Goal: Task Accomplishment & Management: Manage account settings

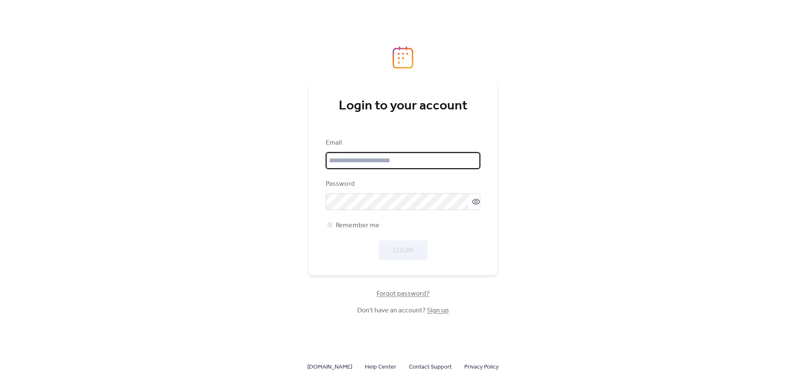
type input "**********"
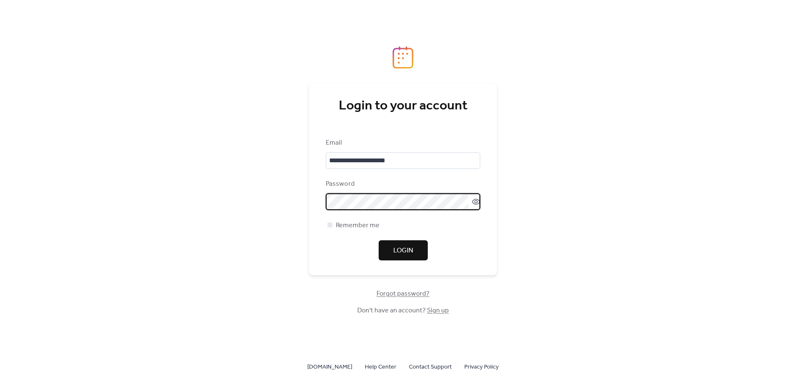
click at [300, 255] on div "**********" at bounding box center [403, 191] width 806 height 382
click at [404, 254] on span "Login" at bounding box center [403, 251] width 20 height 10
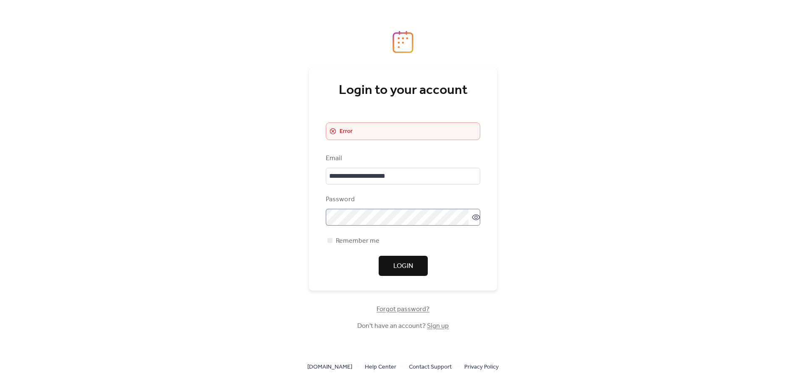
click at [472, 215] on icon at bounding box center [476, 217] width 8 height 8
click at [405, 270] on span "Login" at bounding box center [403, 266] width 20 height 10
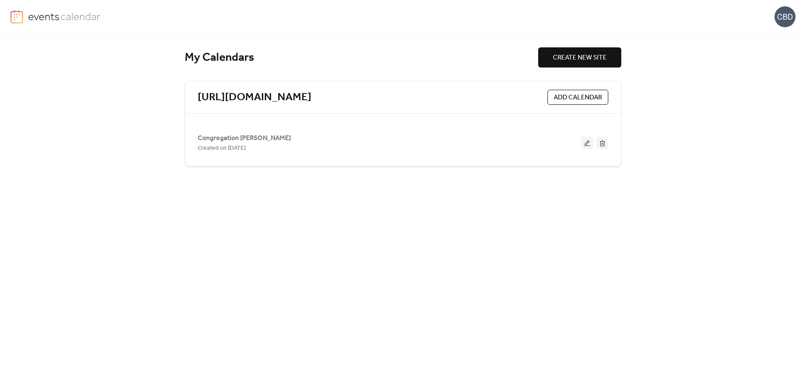
click at [558, 96] on span "ADD CALENDAR" at bounding box center [578, 98] width 48 height 10
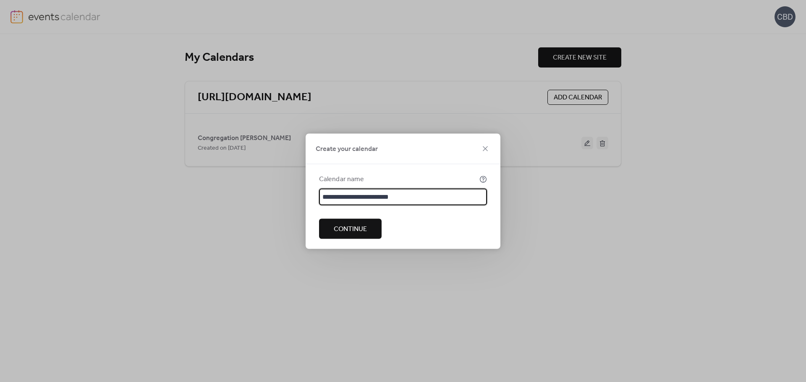
type input "**********"
click at [352, 232] on span "Continue" at bounding box center [350, 229] width 33 height 10
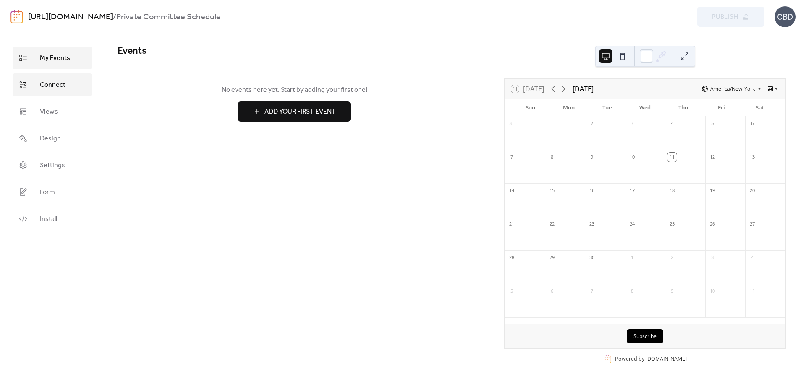
click at [35, 88] on link "Connect" at bounding box center [52, 84] width 79 height 23
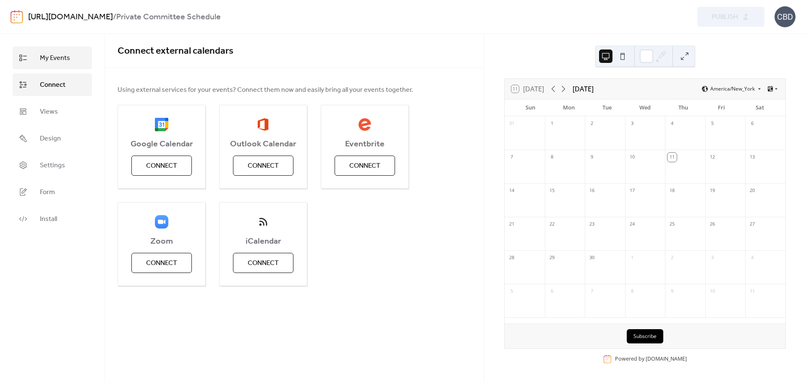
click at [37, 58] on link "My Events" at bounding box center [52, 58] width 79 height 23
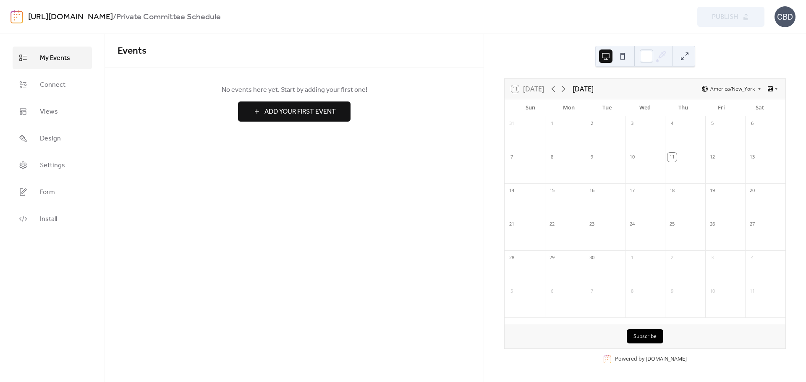
click at [323, 119] on button "Add Your First Event" at bounding box center [294, 112] width 112 height 20
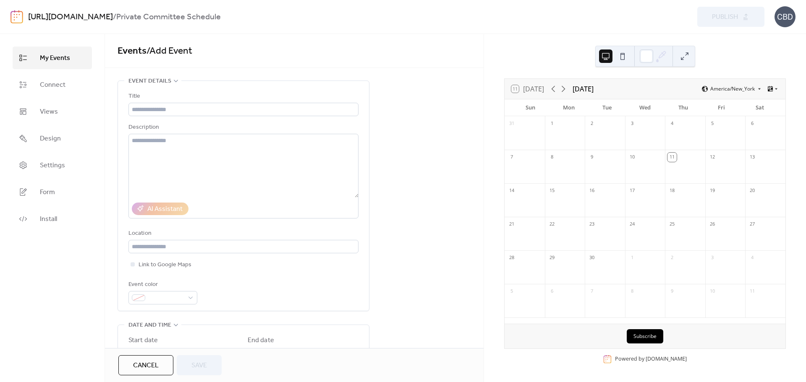
drag, startPoint x: 147, startPoint y: 365, endPoint x: 147, endPoint y: 359, distance: 5.5
click at [147, 365] on span "Cancel" at bounding box center [146, 366] width 26 height 10
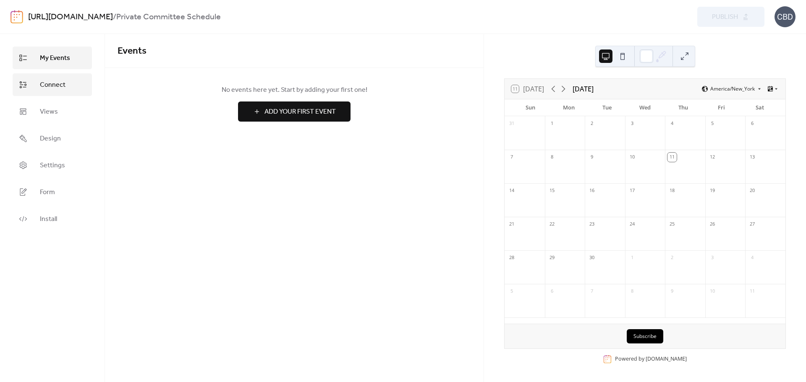
click at [56, 81] on span "Connect" at bounding box center [53, 85] width 26 height 10
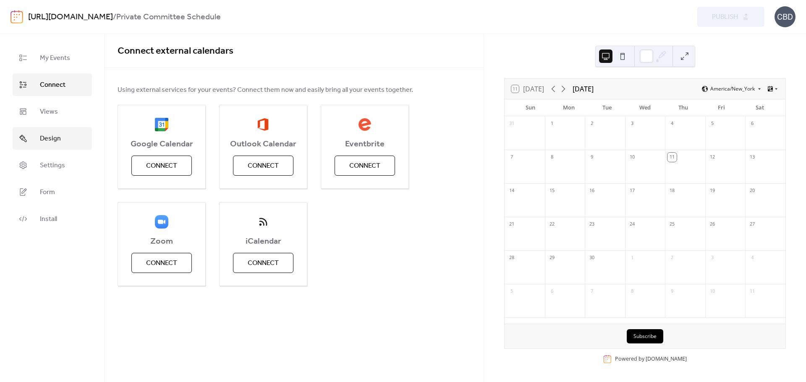
click at [47, 140] on span "Design" at bounding box center [50, 139] width 21 height 10
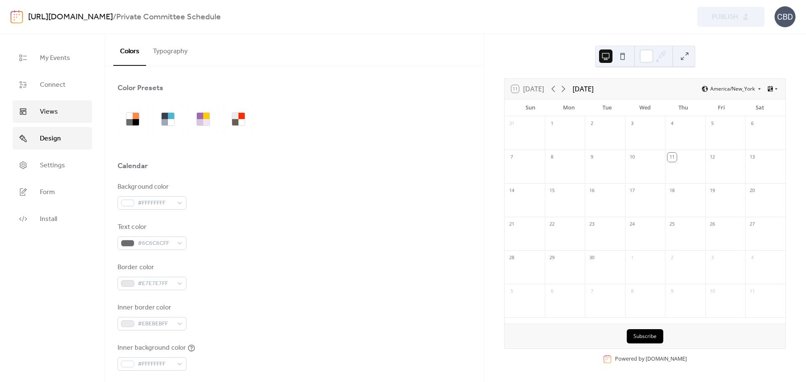
click at [50, 109] on span "Views" at bounding box center [49, 112] width 18 height 10
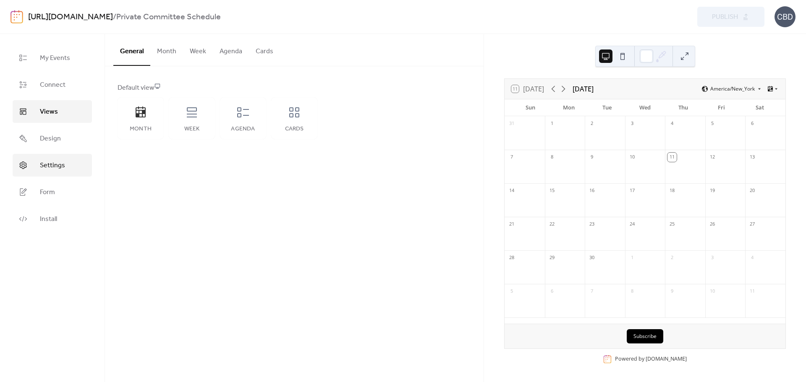
click at [48, 170] on span "Settings" at bounding box center [52, 166] width 25 height 10
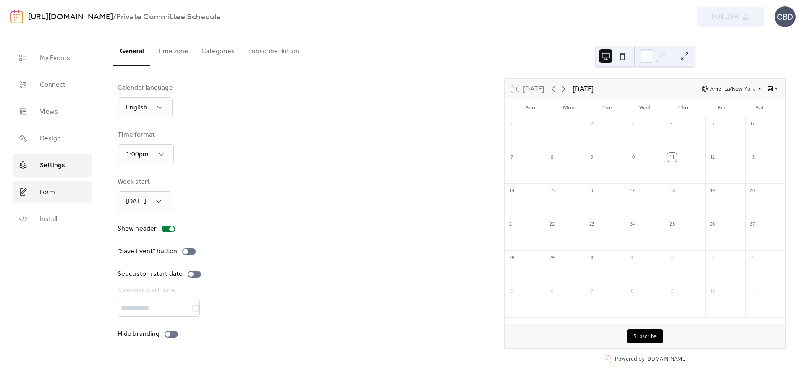
click at [47, 193] on span "Form" at bounding box center [47, 193] width 15 height 10
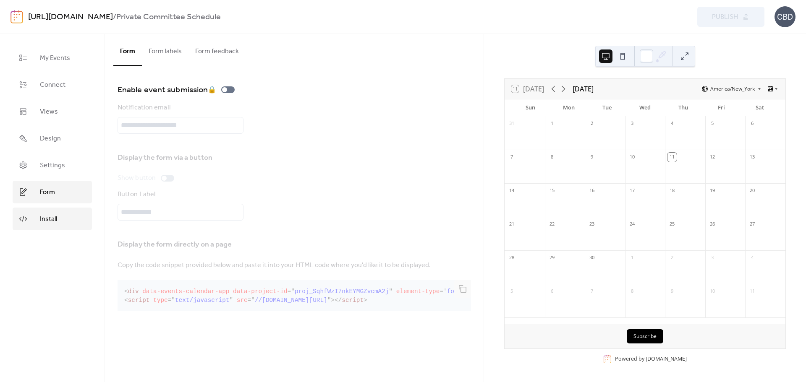
click at [50, 215] on span "Install" at bounding box center [48, 219] width 17 height 10
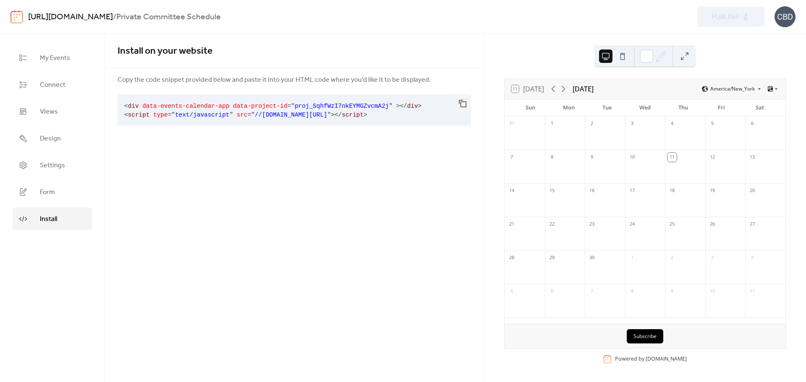
click at [161, 112] on span "type" at bounding box center [160, 115] width 15 height 7
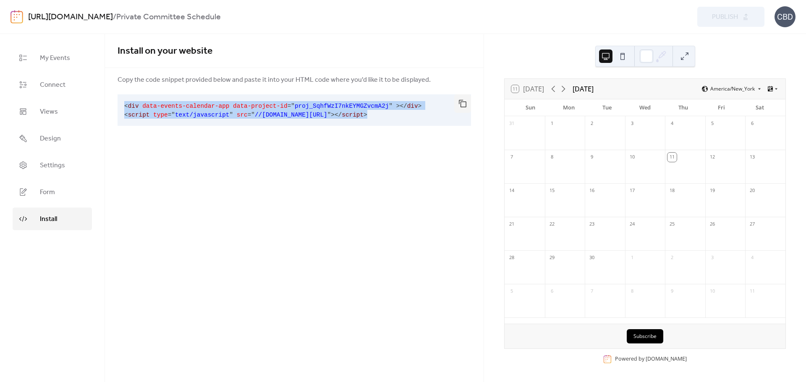
drag, startPoint x: 125, startPoint y: 104, endPoint x: 411, endPoint y: 134, distance: 287.3
click at [438, 134] on div "Install on your website Copy the code snippet provided below and paste it into …" at bounding box center [294, 90] width 379 height 112
copy code "< div data-events-calendar-app data-project-id = " proj_SqhfWzI7nkEYMGZvcmA2j "…"
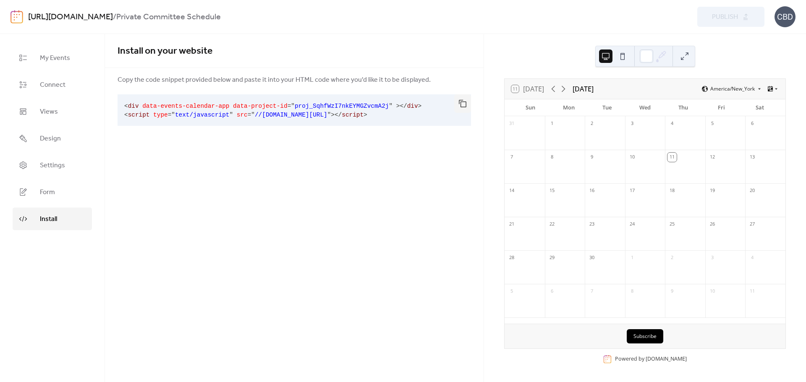
click at [477, 18] on div "[URL][DOMAIN_NAME] / Private Committee Schedule Preview Publish CBD" at bounding box center [402, 17] width 785 height 34
click at [46, 193] on span "Form" at bounding box center [47, 193] width 15 height 10
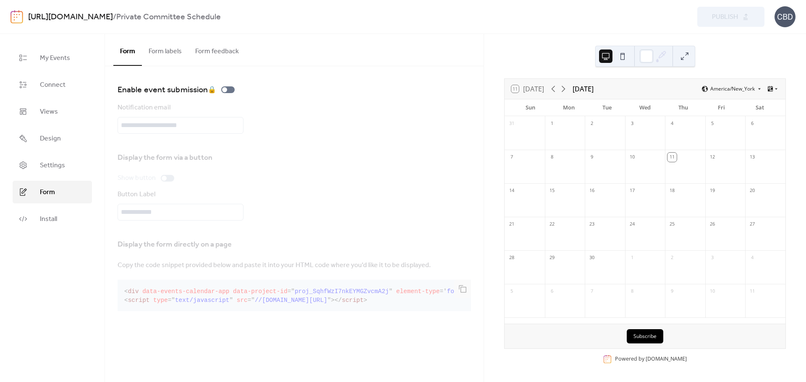
click at [41, 177] on ul "My Events Connect Views Design Settings Form Install" at bounding box center [52, 139] width 79 height 184
click at [39, 166] on link "Settings" at bounding box center [52, 165] width 79 height 23
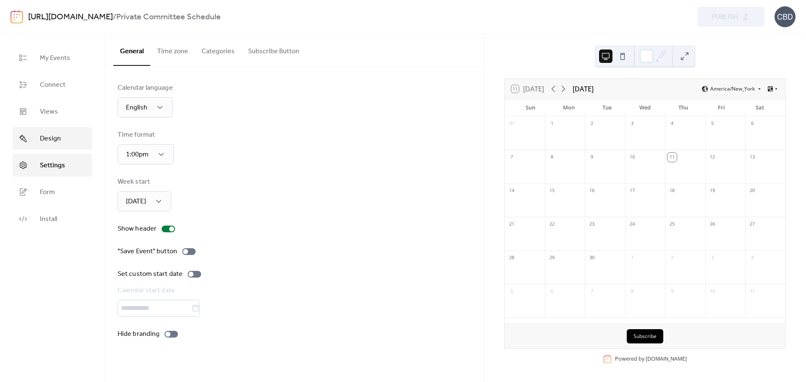
click at [40, 140] on span "Design" at bounding box center [50, 139] width 21 height 10
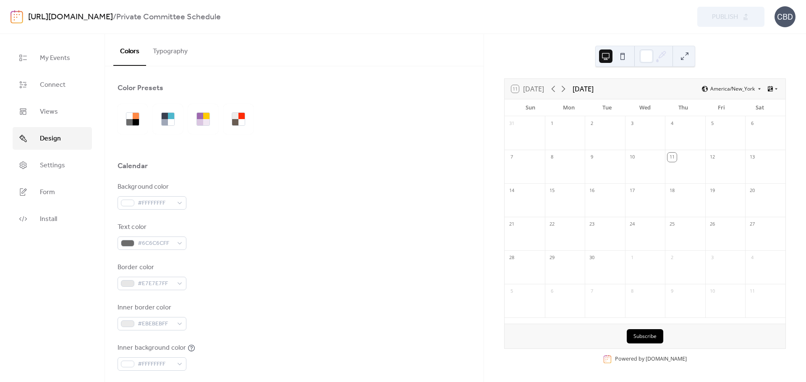
click at [62, 15] on link "[URL][DOMAIN_NAME]" at bounding box center [70, 17] width 85 height 16
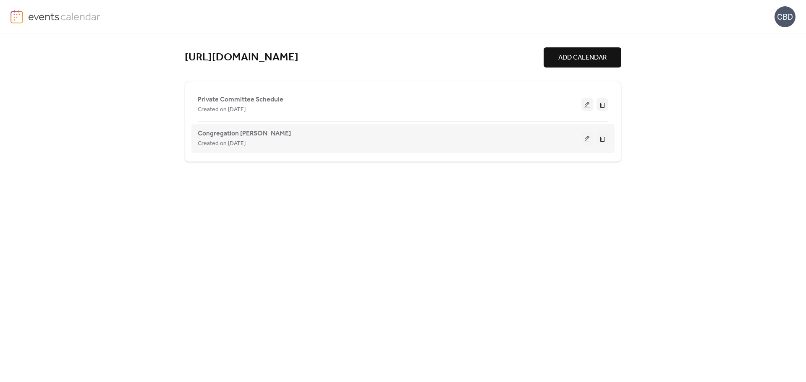
click at [246, 135] on span "Congregation [PERSON_NAME]" at bounding box center [244, 134] width 93 height 10
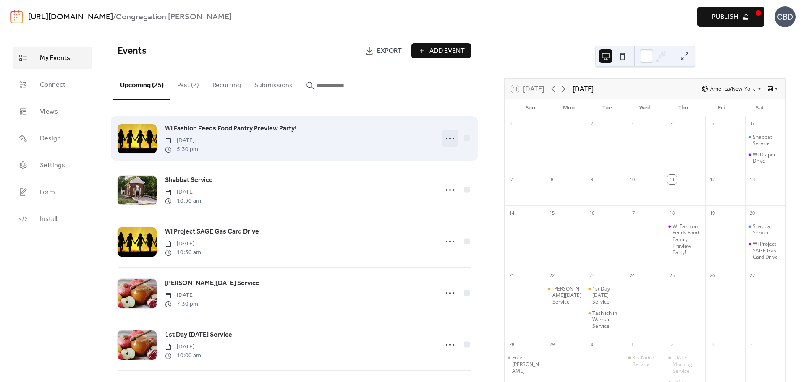
click at [449, 139] on icon at bounding box center [449, 138] width 13 height 13
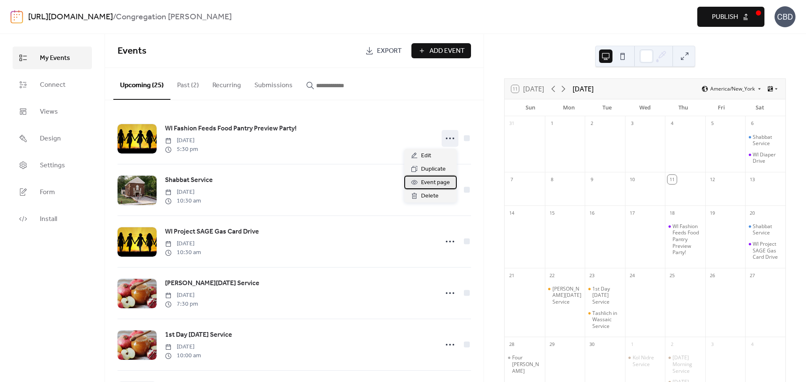
click at [434, 183] on span "Event page" at bounding box center [435, 183] width 29 height 10
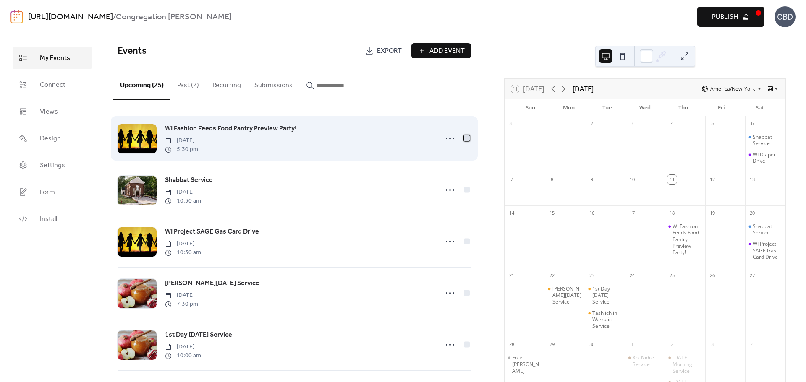
click at [465, 138] on div at bounding box center [467, 138] width 6 height 6
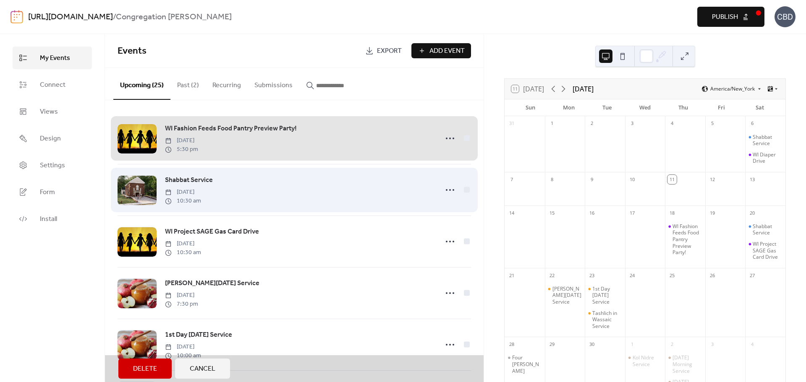
click at [465, 191] on div "Shabbat Service [DATE] 10:30 am" at bounding box center [294, 190] width 353 height 52
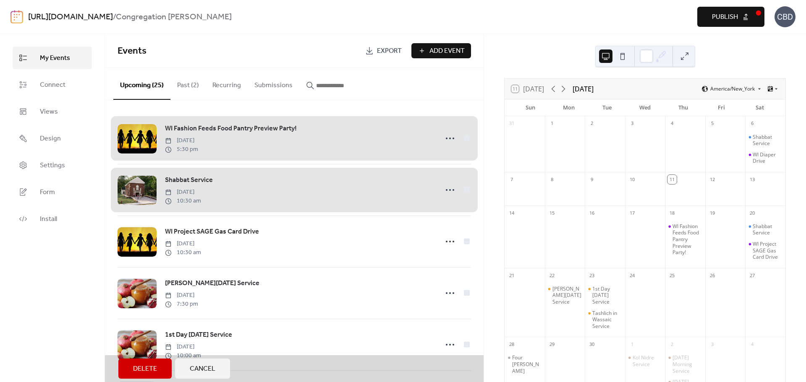
click at [465, 191] on div "Shabbat Service [DATE] 10:30 am" at bounding box center [294, 190] width 353 height 52
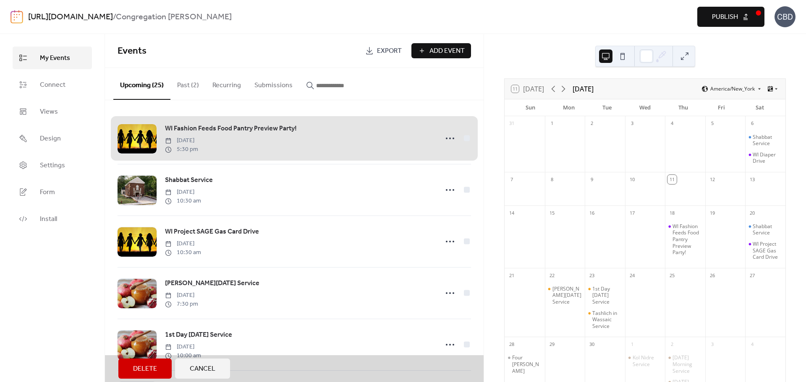
click at [461, 135] on div "WI Fashion Feeds Food Pantry Preview Party! [DATE] 5:30 pm" at bounding box center [294, 138] width 353 height 51
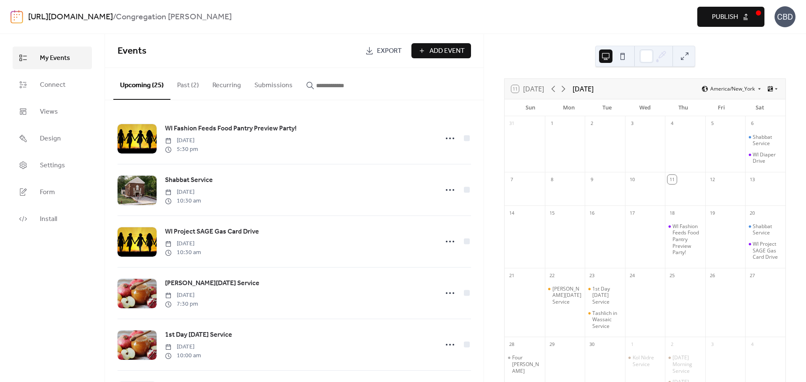
click at [280, 16] on div "[URL][DOMAIN_NAME] / Congregation [PERSON_NAME]" at bounding box center [245, 17] width 434 height 16
click at [56, 174] on link "Settings" at bounding box center [52, 165] width 79 height 23
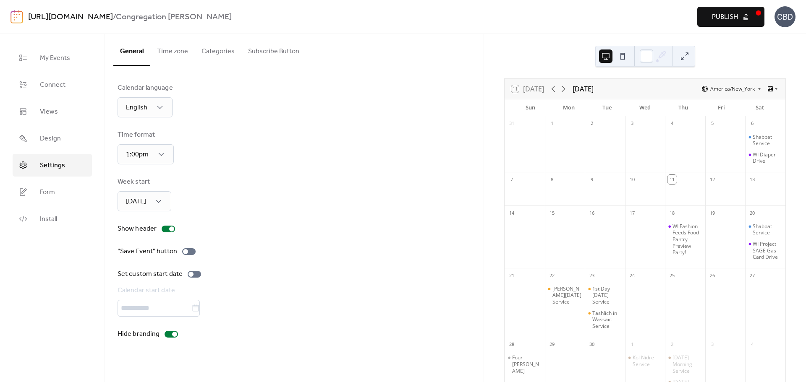
click at [269, 57] on button "Subscribe Button" at bounding box center [273, 49] width 65 height 31
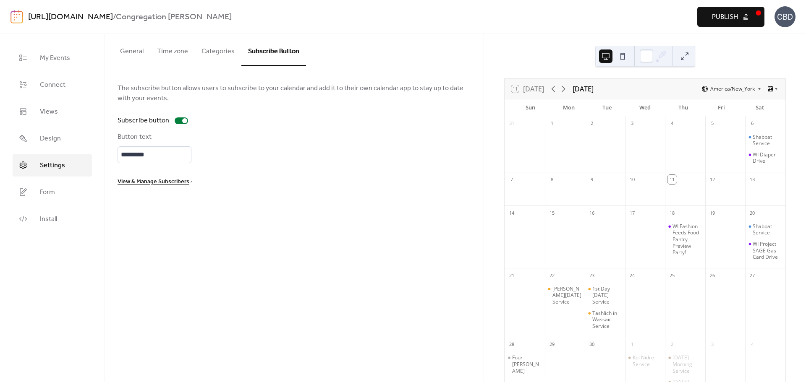
click at [210, 55] on button "Categories" at bounding box center [218, 49] width 47 height 31
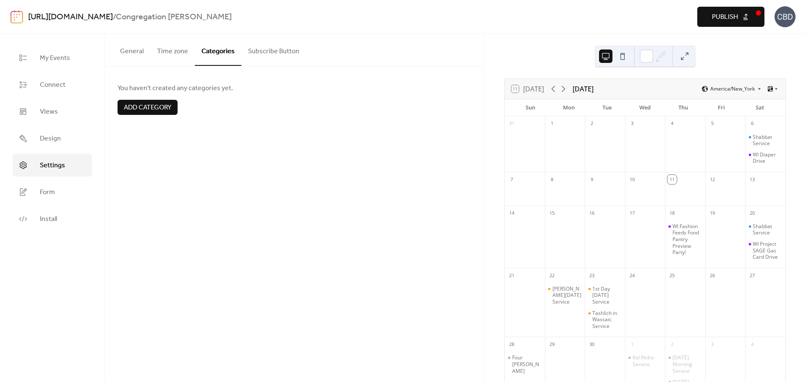
click at [164, 55] on button "Time zone" at bounding box center [172, 49] width 44 height 31
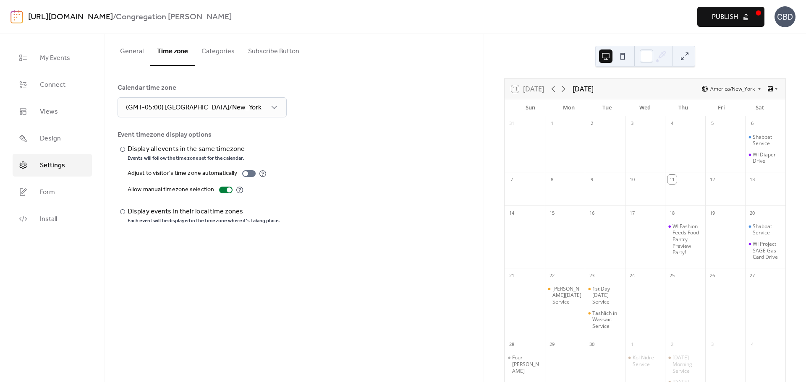
click at [132, 56] on button "General" at bounding box center [131, 49] width 37 height 31
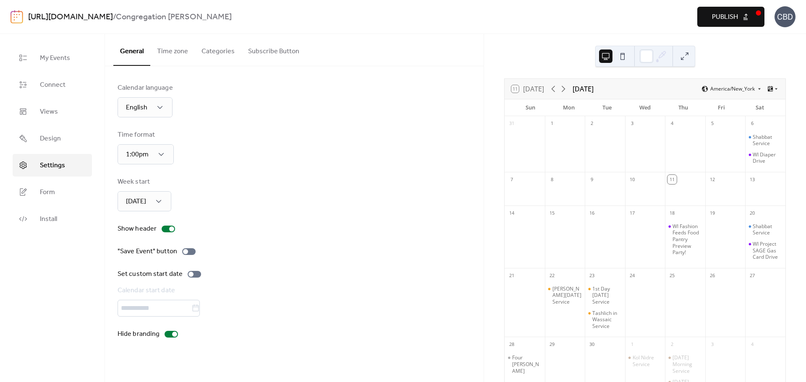
click at [782, 17] on div "CBD" at bounding box center [784, 16] width 21 height 21
click at [764, 39] on span "Account" at bounding box center [768, 38] width 25 height 10
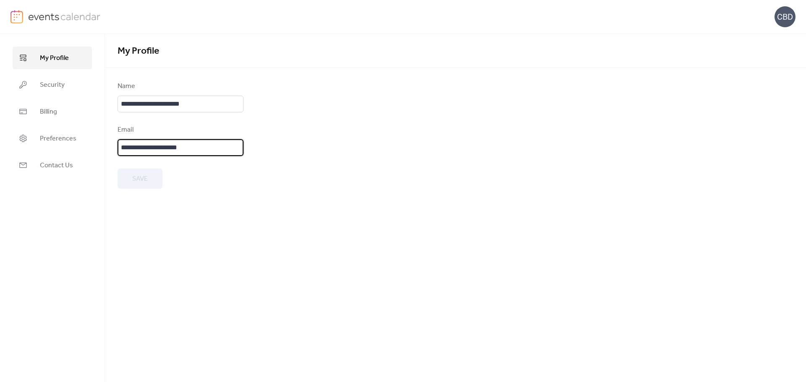
click at [201, 150] on input "**********" at bounding box center [181, 147] width 126 height 17
click at [782, 21] on div "CBD" at bounding box center [784, 16] width 21 height 21
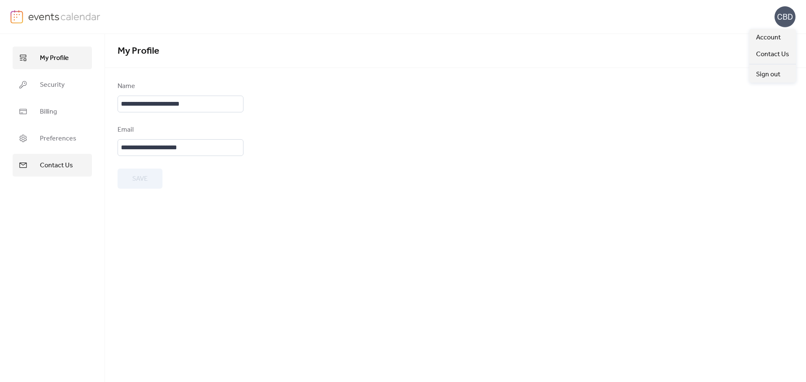
click at [43, 164] on span "Contact Us" at bounding box center [56, 166] width 33 height 10
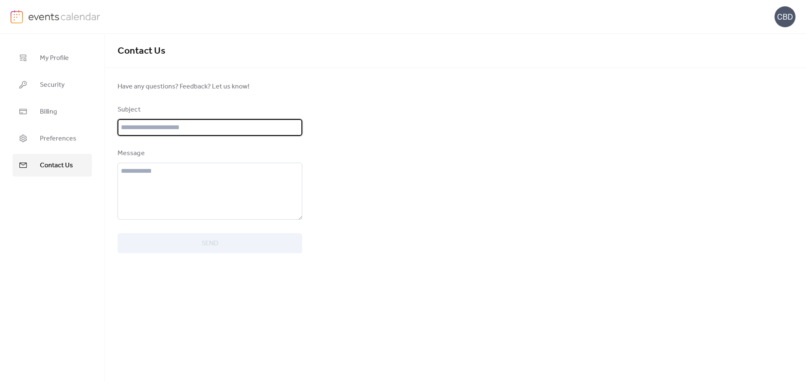
click at [164, 128] on input "text" at bounding box center [210, 127] width 185 height 17
click at [367, 220] on div "Contact Us Have any questions? Feedback? Let us know! Subject Message Send" at bounding box center [455, 208] width 701 height 348
click at [165, 126] on input "text" at bounding box center [210, 127] width 185 height 17
